Goal: Task Accomplishment & Management: Use online tool/utility

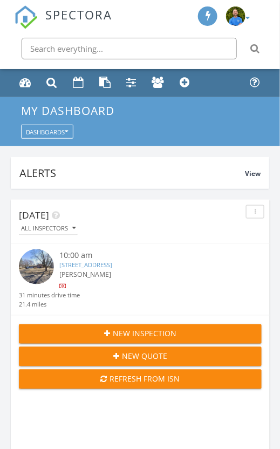
scroll to position [5, 5]
click at [63, 263] on link "3760 Trenton Ln N, Plymouth, MN 55441" at bounding box center [85, 265] width 53 height 8
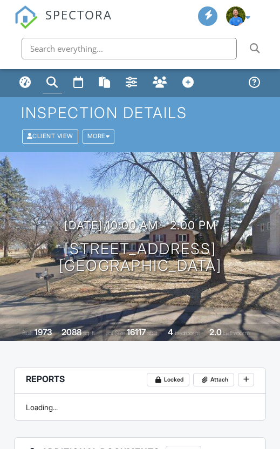
drag, startPoint x: 0, startPoint y: 0, endPoint x: 186, endPoint y: 248, distance: 309.9
click at [158, 246] on h1 "3760 Trenton Ln N Plymouth, MN 55441" at bounding box center [140, 257] width 163 height 33
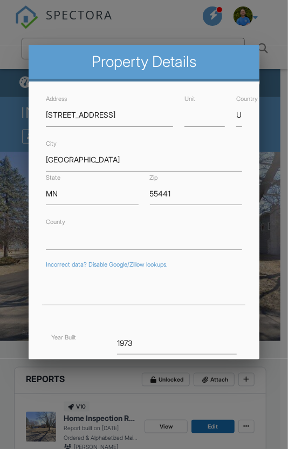
click at [153, 13] on div at bounding box center [144, 226] width 288 height 561
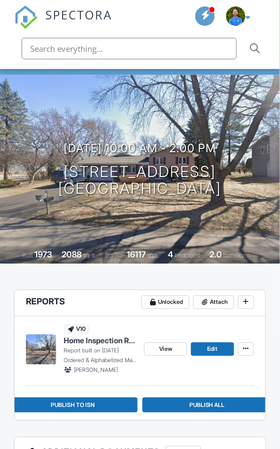
scroll to position [90, 0]
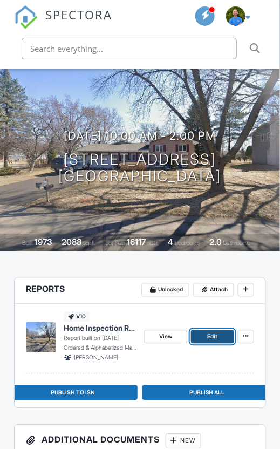
click at [209, 331] on link "Edit" at bounding box center [212, 336] width 43 height 13
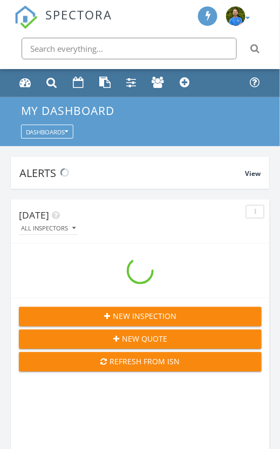
scroll to position [1863, 297]
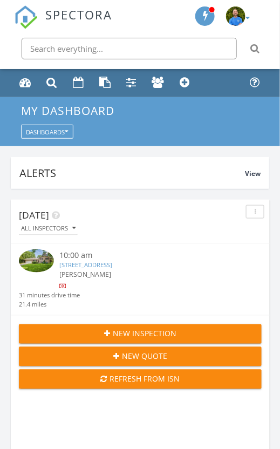
click at [93, 268] on link "3760 Trenton Ln N, Plymouth, MN 55441" at bounding box center [85, 265] width 53 height 8
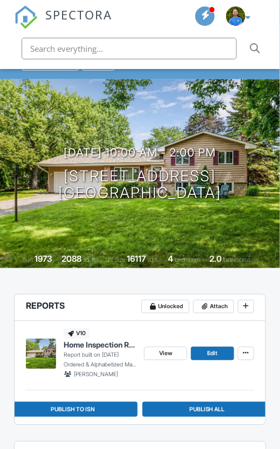
scroll to position [72, 0]
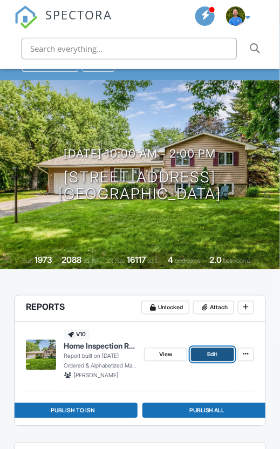
click at [205, 354] on link "Edit" at bounding box center [212, 354] width 43 height 13
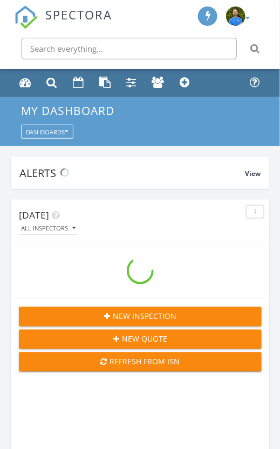
scroll to position [1863, 297]
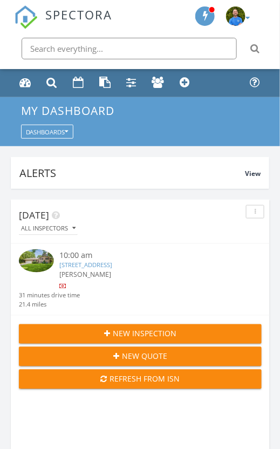
click at [36, 254] on img at bounding box center [36, 260] width 35 height 23
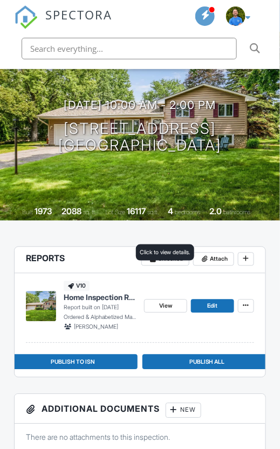
scroll to position [180, 0]
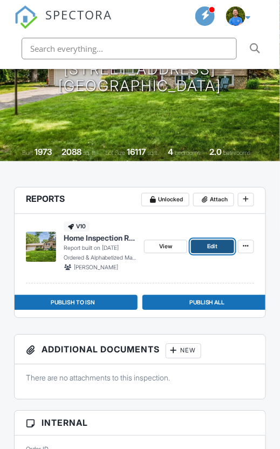
click at [200, 246] on link "Edit" at bounding box center [212, 246] width 43 height 13
